Goal: Task Accomplishment & Management: Manage account settings

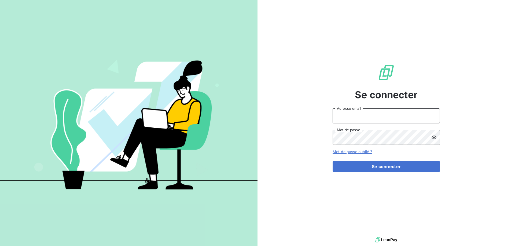
type input "mathias.reboule@terracoop.re"
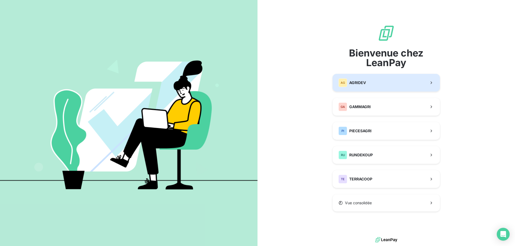
click at [375, 80] on button "AG AGRIDEV" at bounding box center [385, 83] width 107 height 18
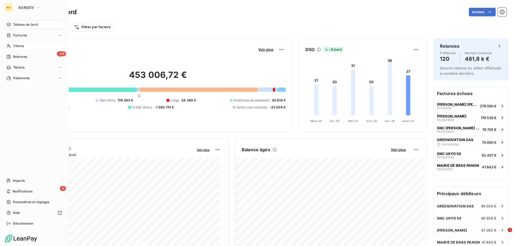
click at [8, 45] on icon at bounding box center [8, 46] width 5 height 4
